Goal: Transaction & Acquisition: Book appointment/travel/reservation

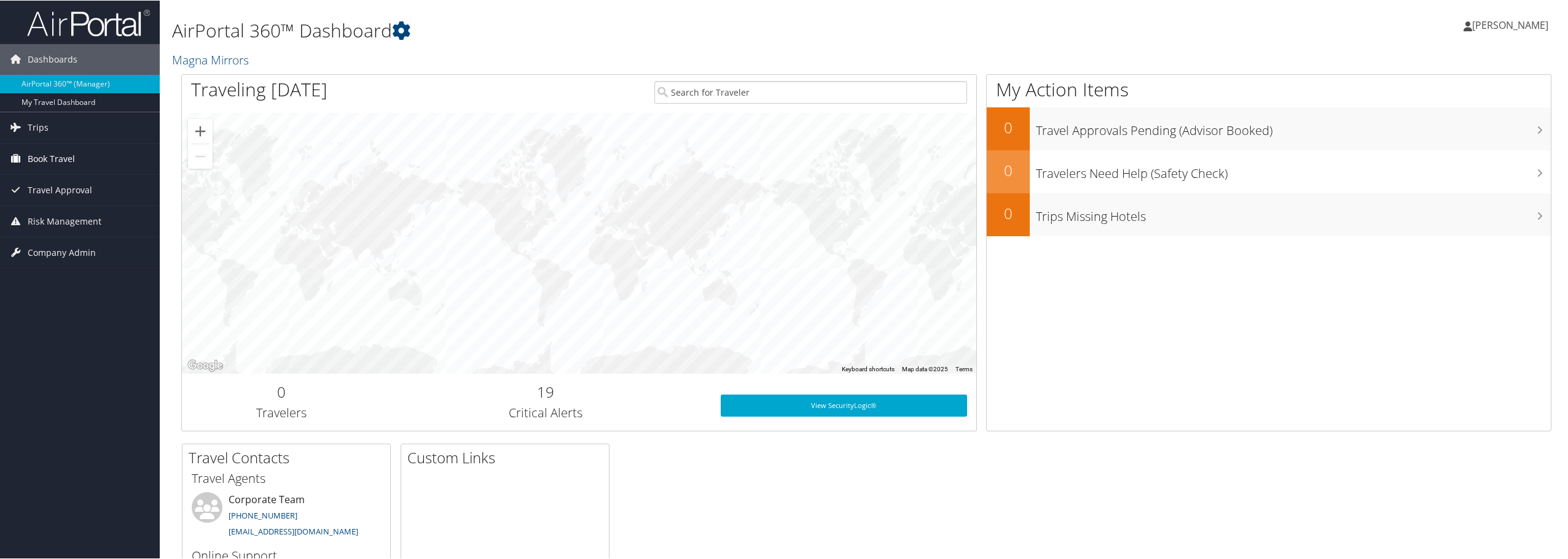
click at [73, 157] on span "Book Travel" at bounding box center [51, 158] width 47 height 31
click at [81, 206] on link "Approval Request (Beta)" at bounding box center [80, 201] width 160 height 19
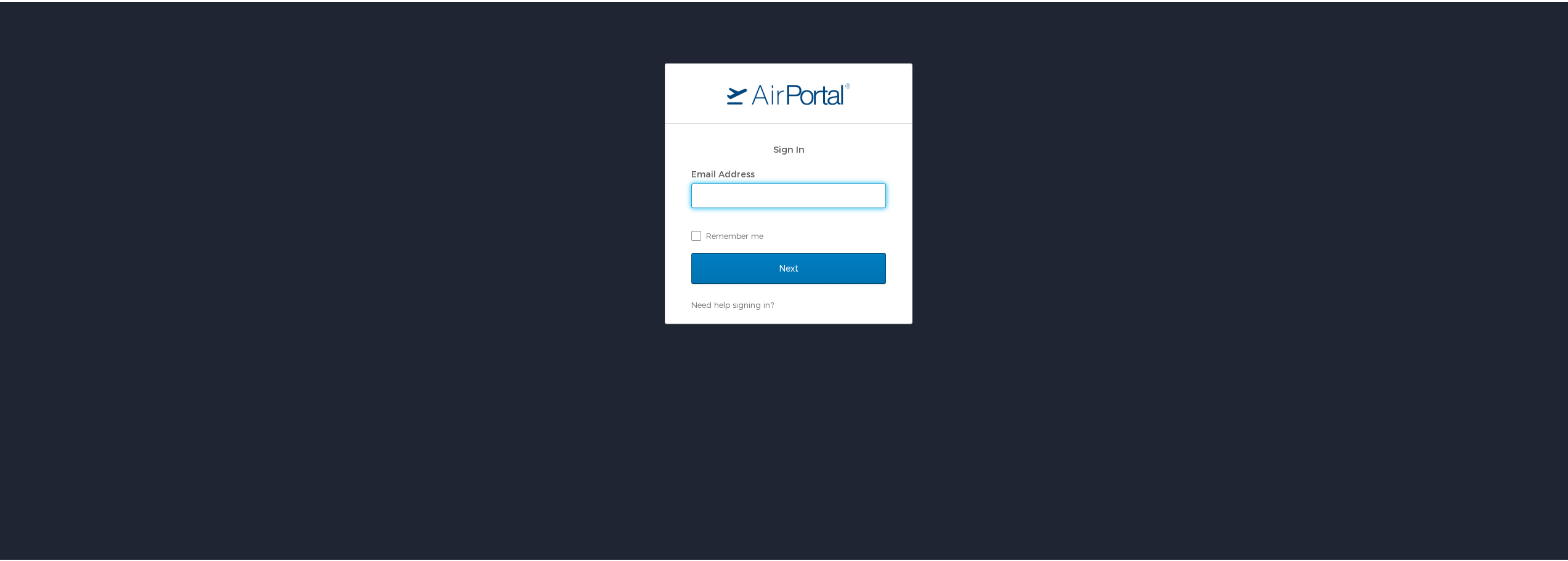
type input "jaclyn.devries@magna.com"
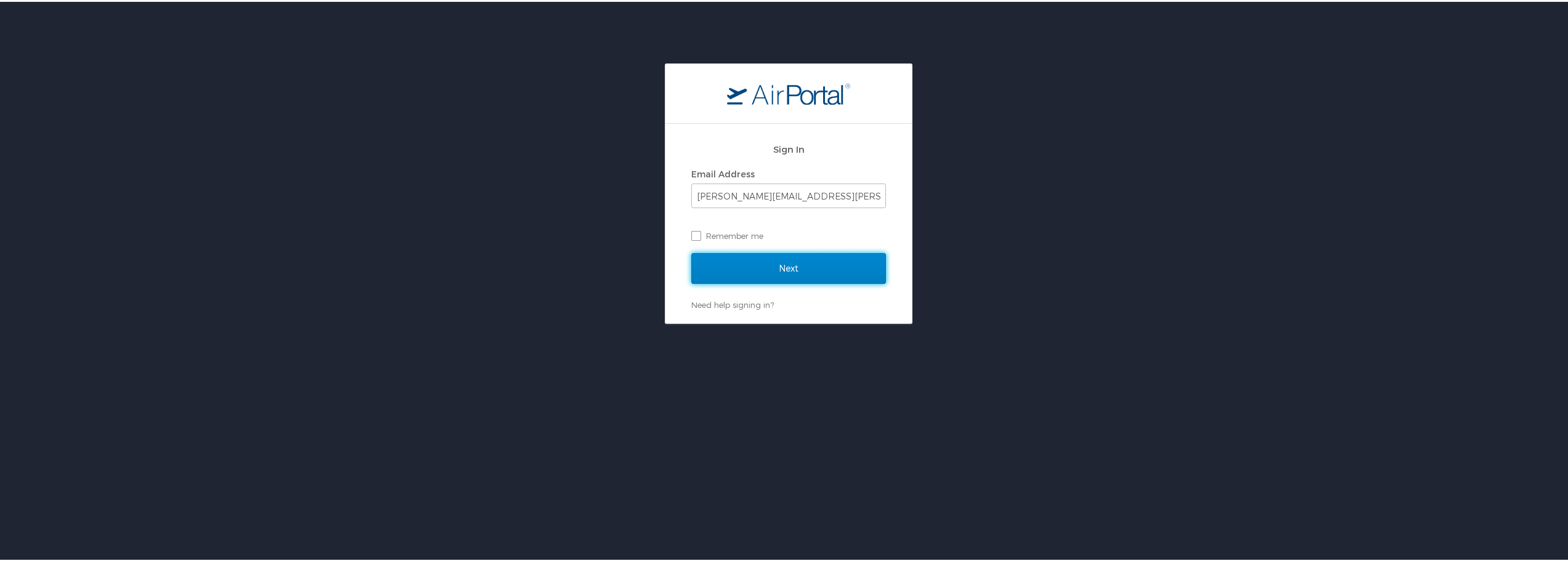
click at [720, 269] on input "Next" at bounding box center [789, 266] width 195 height 31
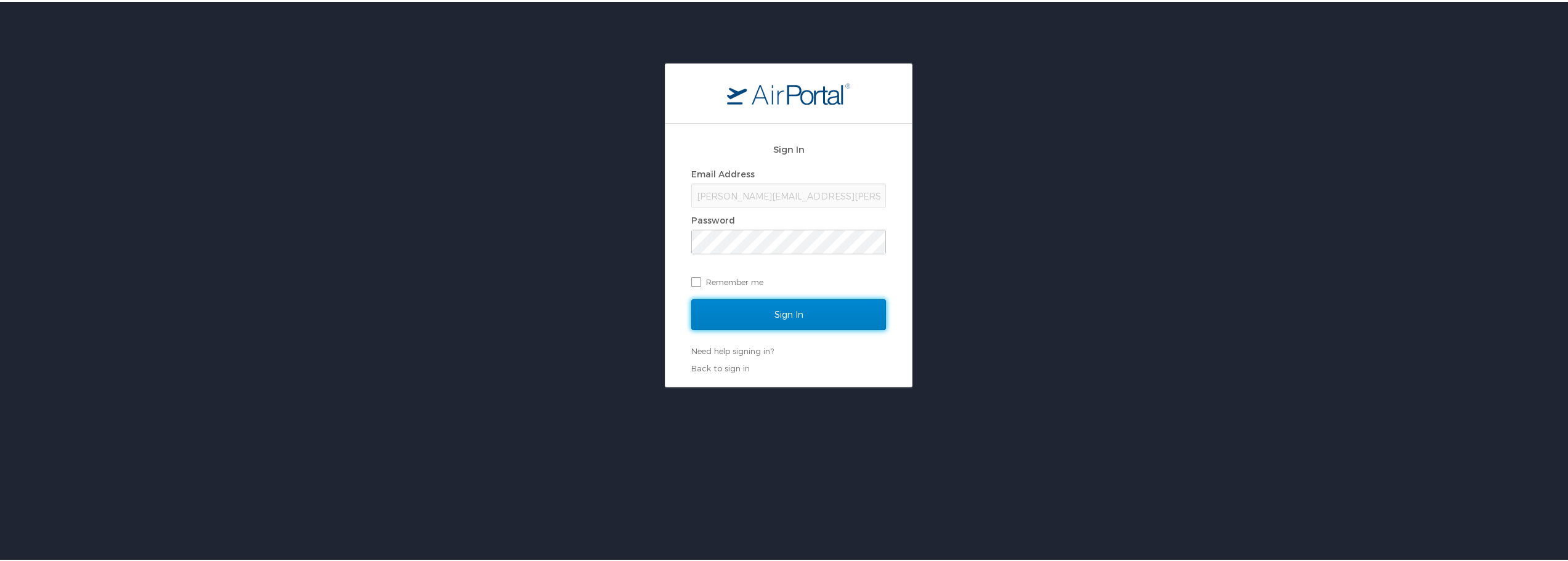
click at [730, 312] on input "Sign In" at bounding box center [789, 313] width 195 height 31
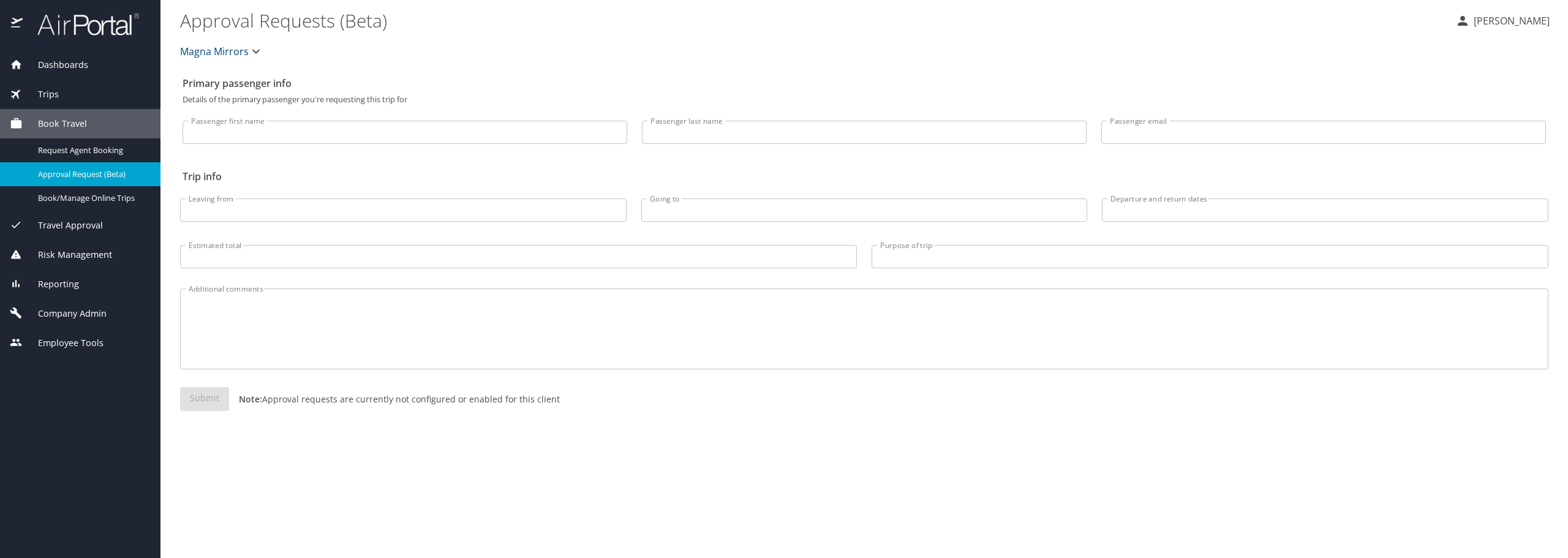
select select "US"
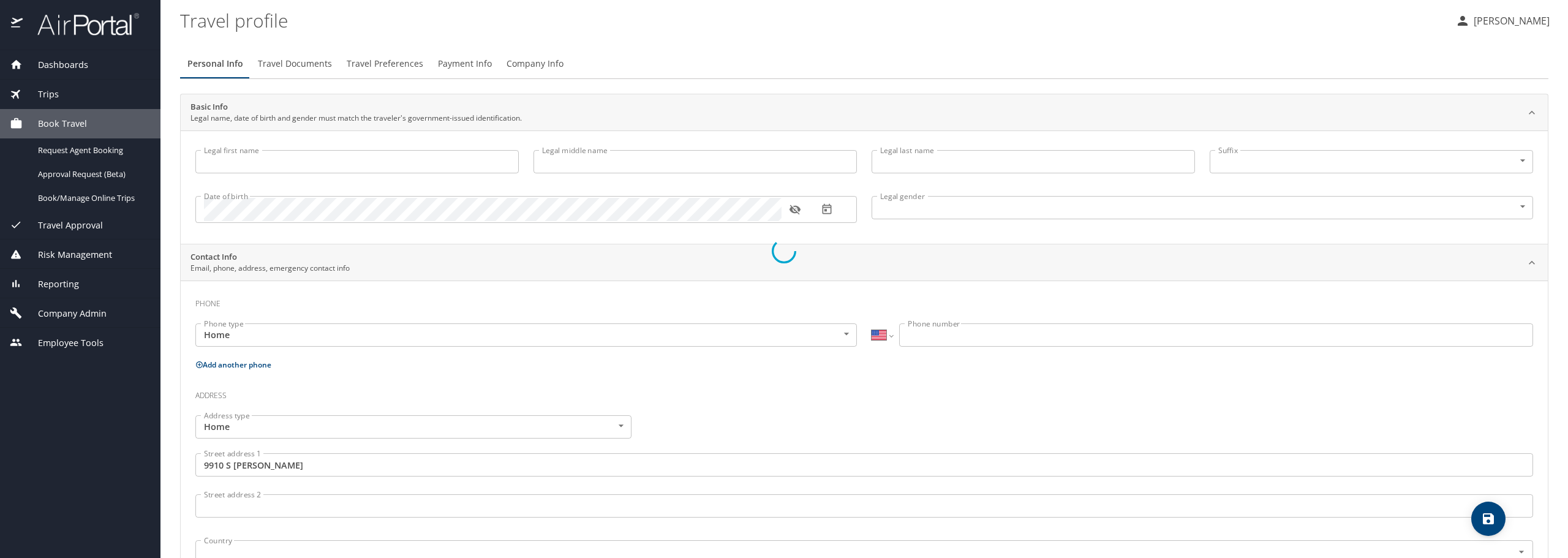
type input "Jaclyn"
type input "DeVries"
type input "Female"
type input "United States of America"
type input "Michigan"
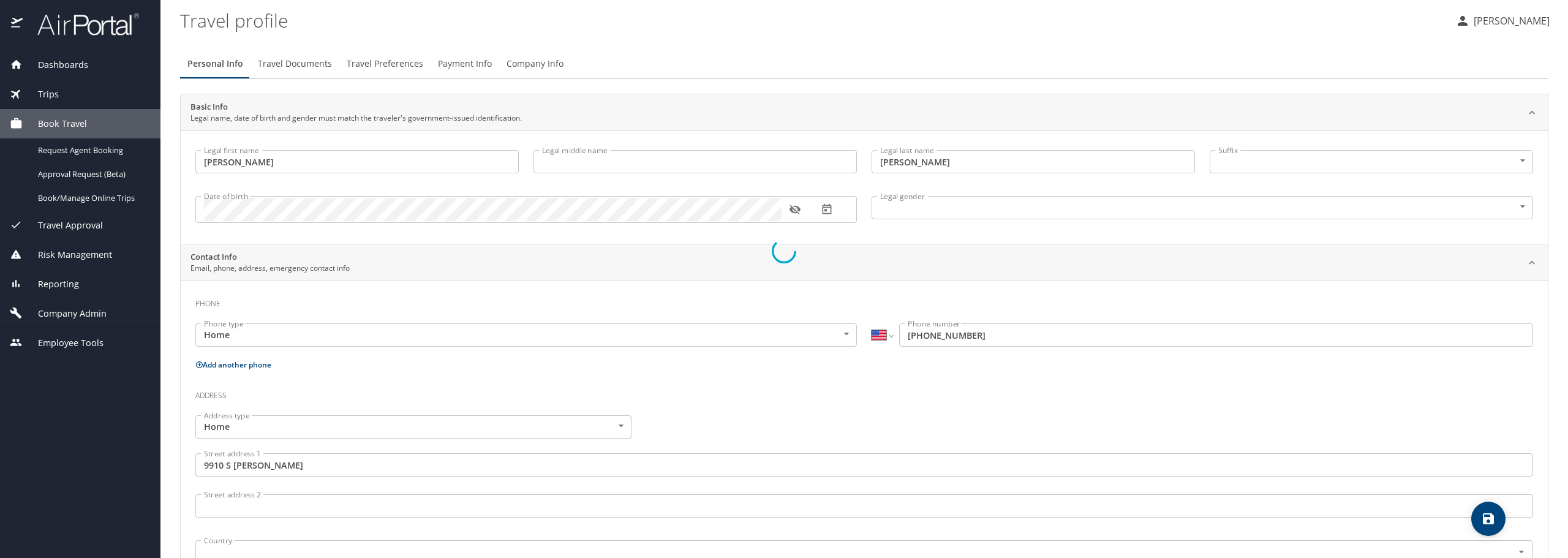
type input "United States of America"
type input "Michigan"
type input "United States of America"
type input "Michigan"
select select "US"
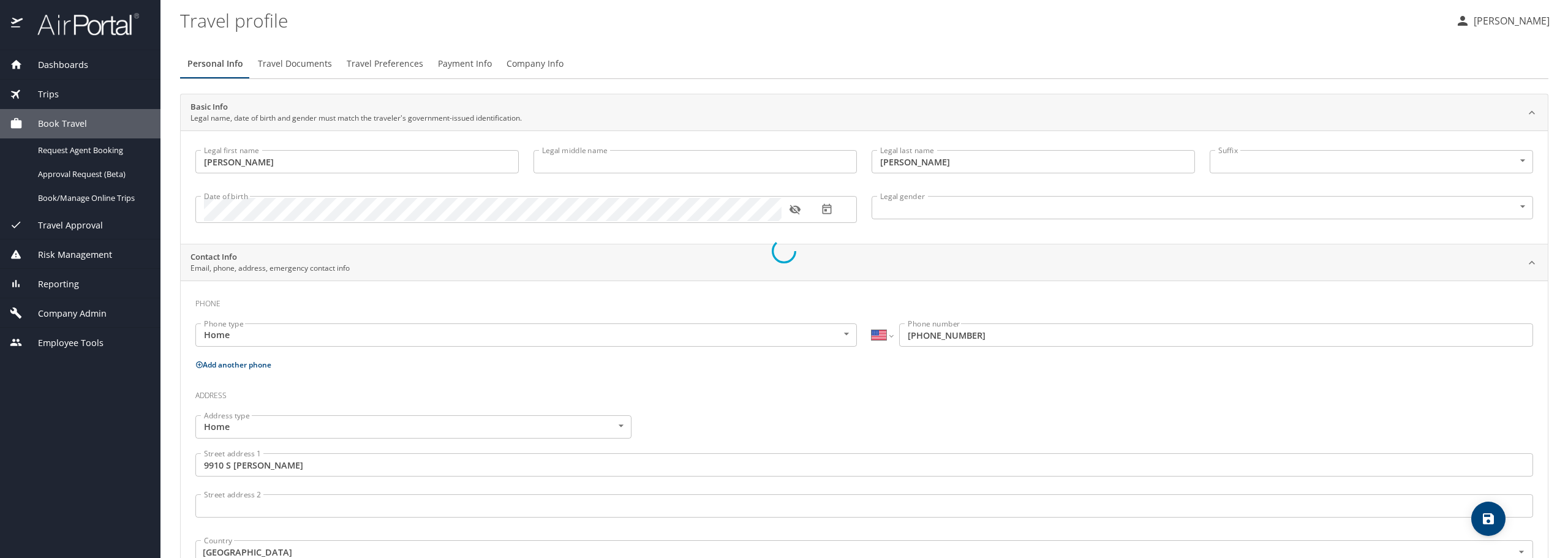
select select "LR"
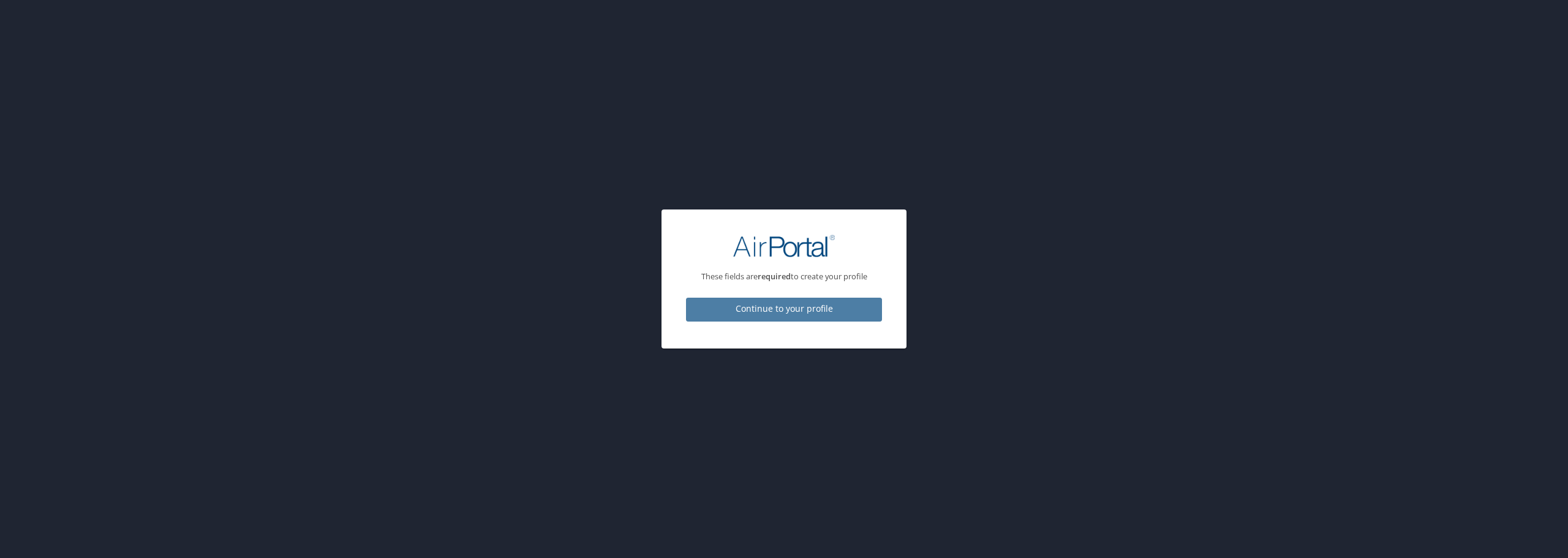
click at [802, 312] on span "Continue to your profile" at bounding box center [784, 309] width 177 height 16
select select "US"
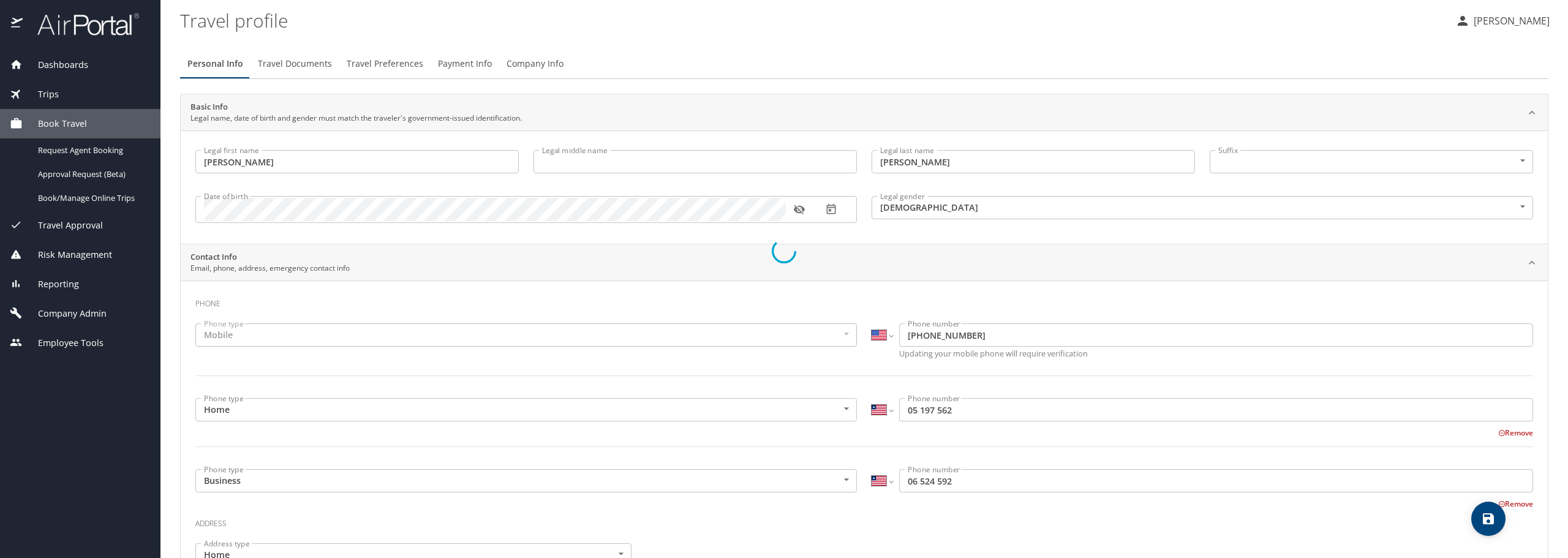
select select "US"
select select "LR"
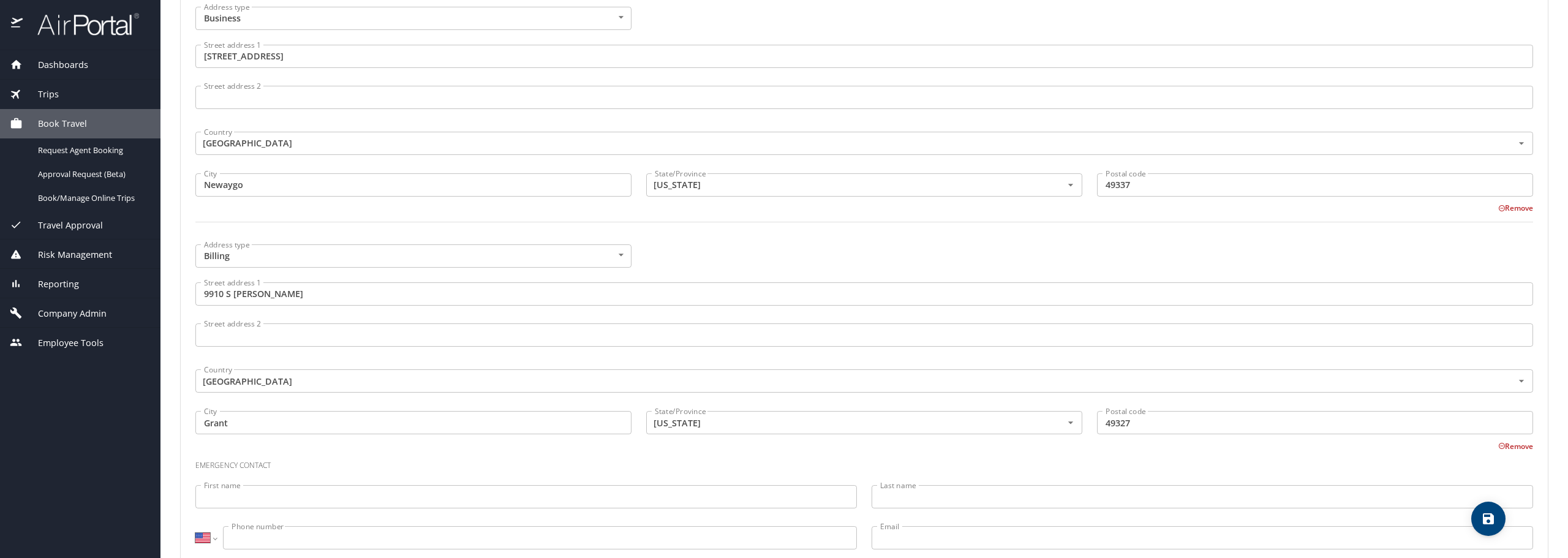
scroll to position [807, 0]
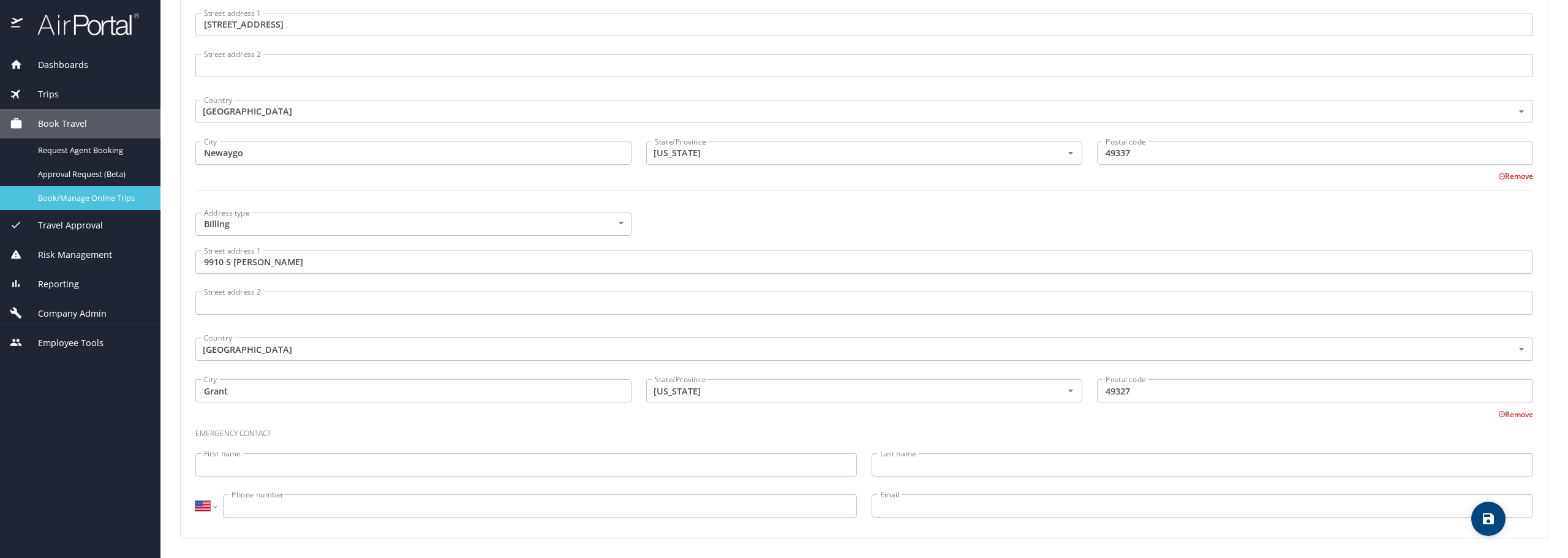
click at [94, 199] on span "Book/Manage Online Trips" at bounding box center [92, 198] width 108 height 12
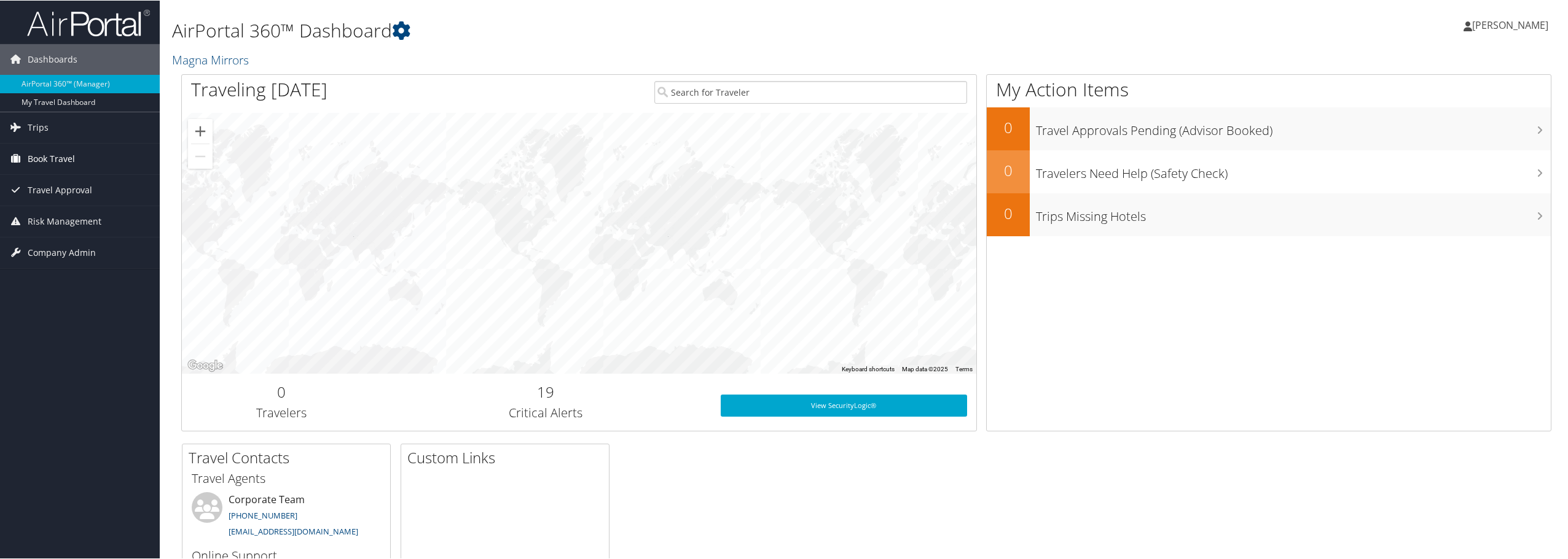
click at [71, 167] on span "Book Travel" at bounding box center [51, 158] width 47 height 31
click at [81, 204] on link "Approval Request (Beta)" at bounding box center [80, 201] width 160 height 19
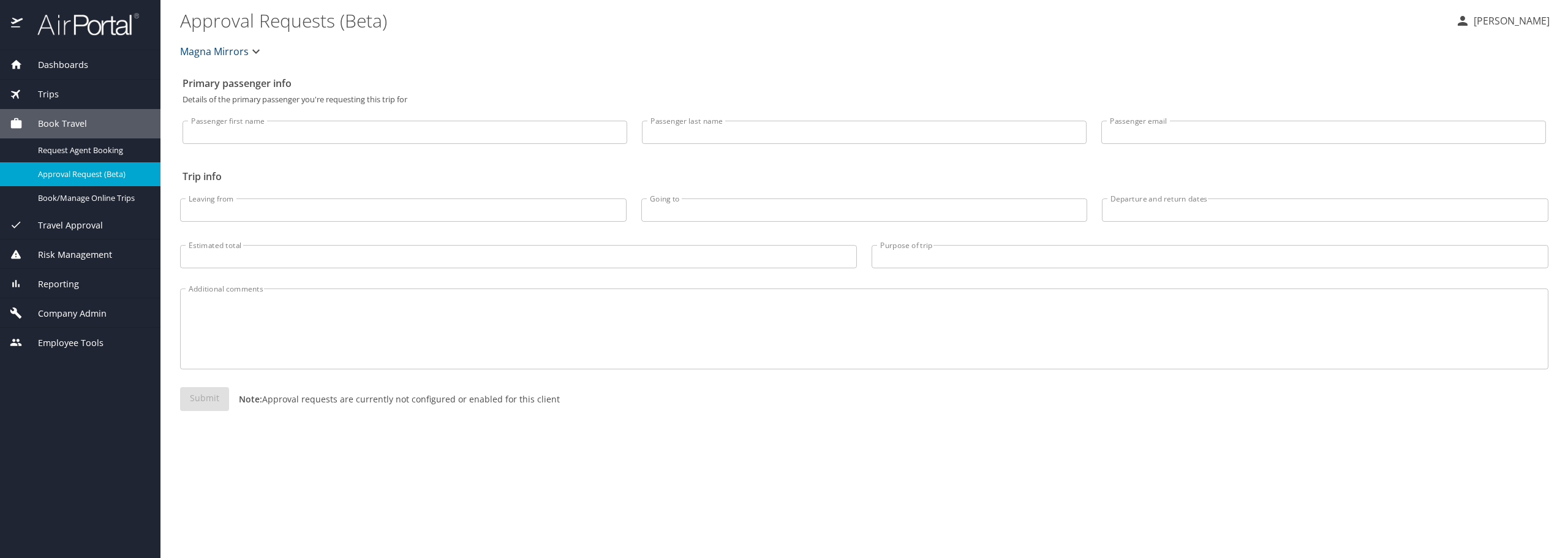
select select "US"
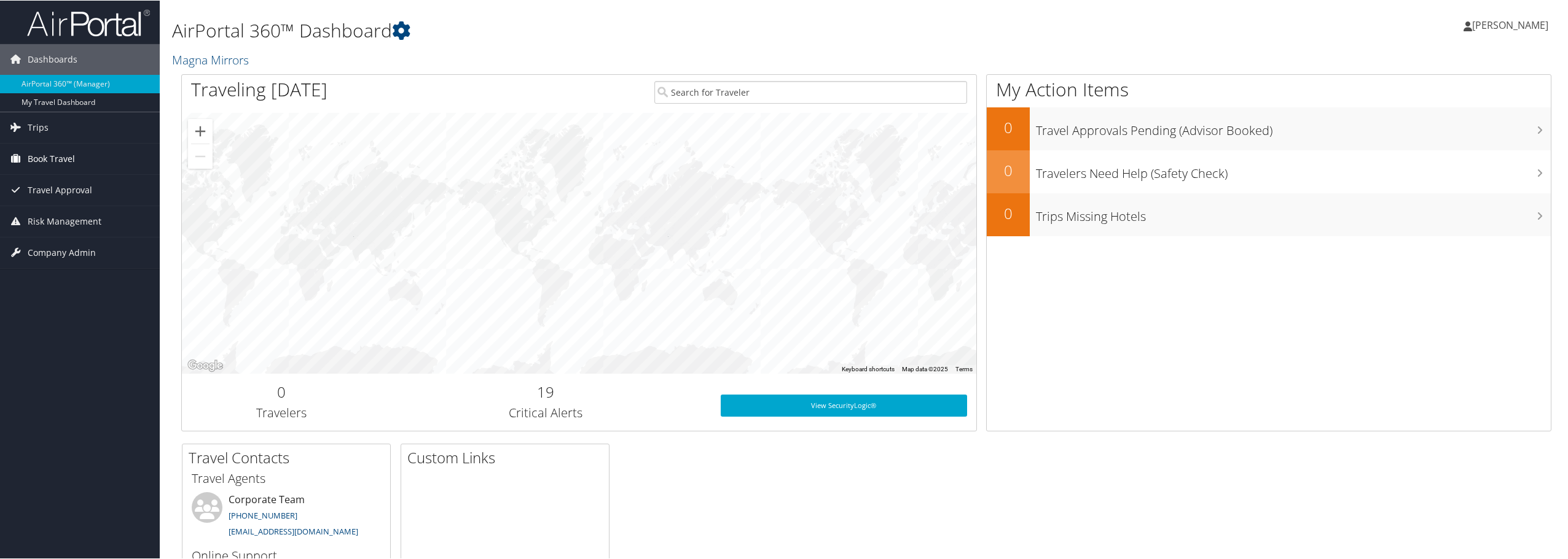
click at [67, 157] on span "Book Travel" at bounding box center [51, 158] width 47 height 31
click at [63, 183] on link "Agent Booking Request" at bounding box center [80, 183] width 160 height 19
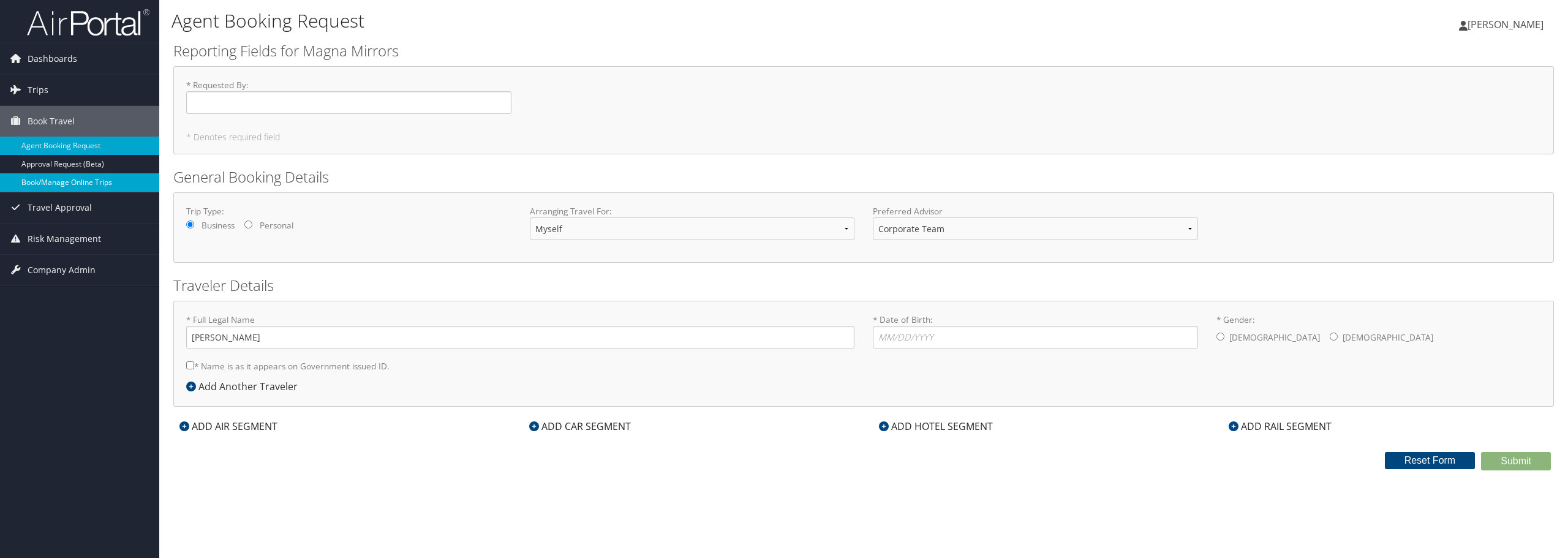
click at [95, 183] on link "Book/Manage Online Trips" at bounding box center [80, 183] width 159 height 19
